Goal: Find specific page/section: Find specific page/section

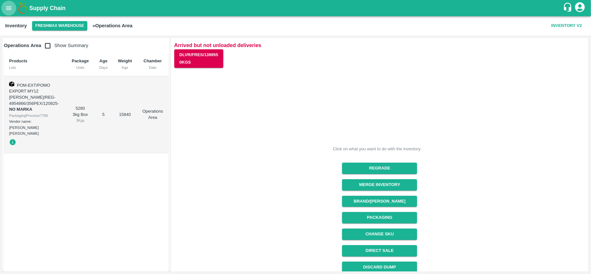
click at [12, 9] on icon "open drawer" at bounding box center [8, 8] width 7 height 7
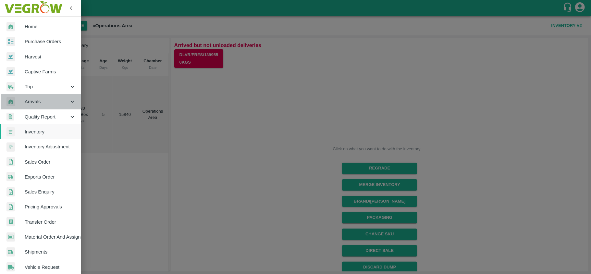
click at [73, 101] on icon at bounding box center [72, 101] width 7 height 7
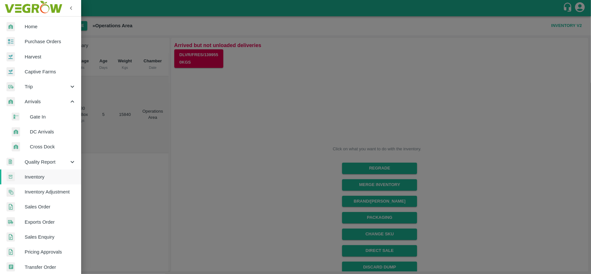
click at [49, 131] on span "DC Arrivals" at bounding box center [53, 131] width 46 height 7
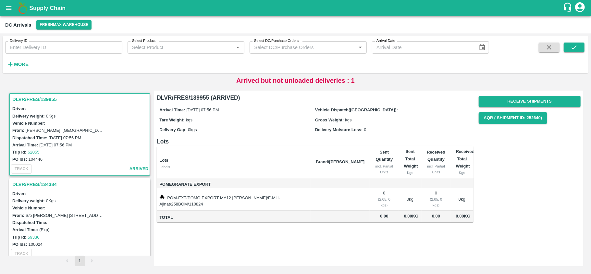
click at [52, 98] on h3 "DLVR/FRES/139955" at bounding box center [80, 99] width 137 height 8
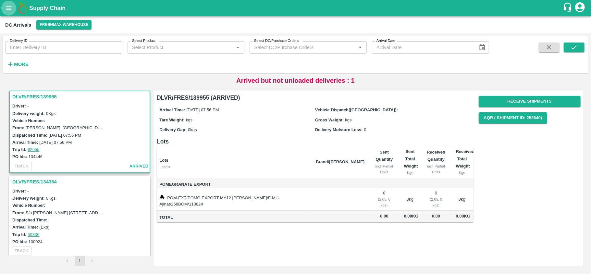
click at [5, 8] on icon "open drawer" at bounding box center [8, 8] width 7 height 7
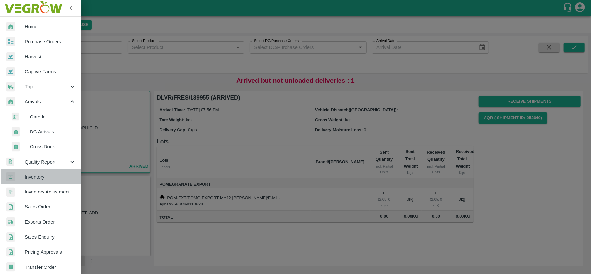
click at [42, 179] on span "Inventory" at bounding box center [50, 176] width 51 height 7
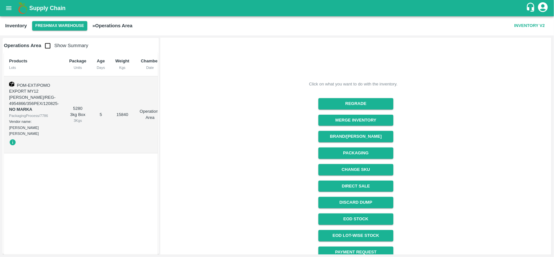
scroll to position [82, 0]
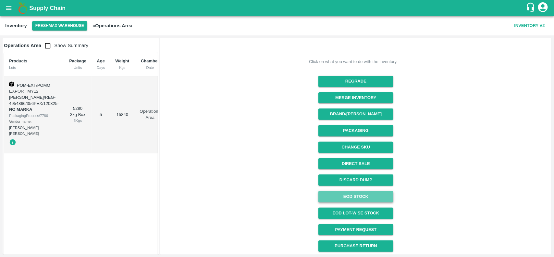
click at [360, 198] on link "EOD Stock" at bounding box center [355, 196] width 75 height 11
